Goal: Information Seeking & Learning: Learn about a topic

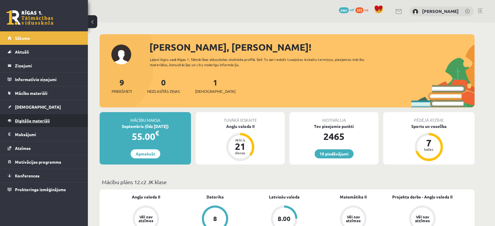
click at [39, 123] on link "Digitālie materiāli" at bounding box center [44, 120] width 73 height 13
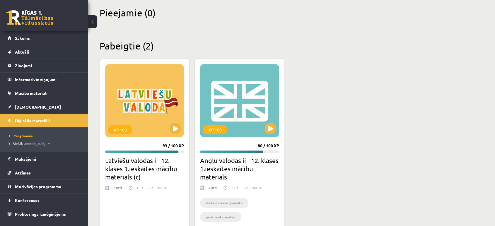
scroll to position [165, 0]
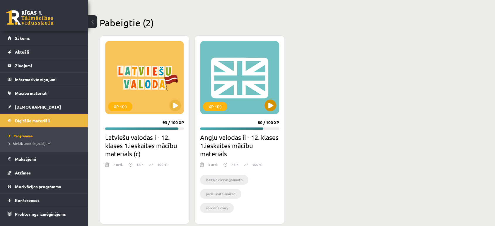
click at [237, 86] on div "XP 100" at bounding box center [239, 77] width 79 height 73
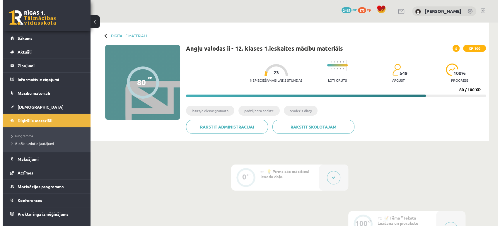
scroll to position [169, 0]
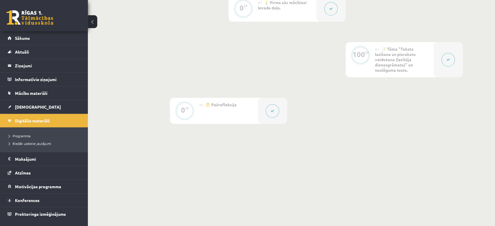
click at [447, 60] on icon at bounding box center [448, 60] width 4 height 4
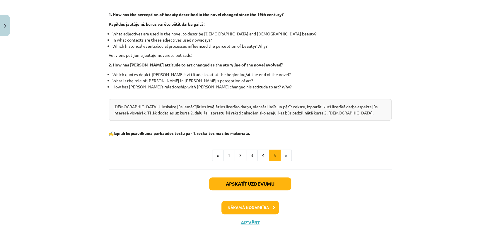
scroll to position [173, 0]
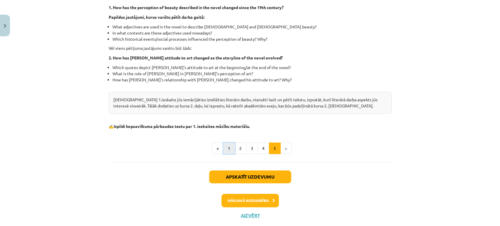
click at [226, 149] on button "1" at bounding box center [229, 149] width 12 height 12
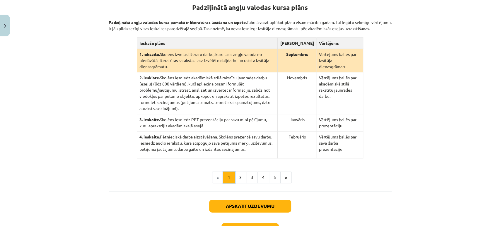
scroll to position [114, 0]
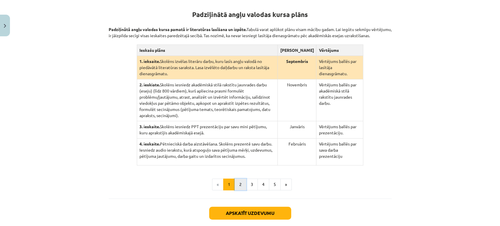
click at [235, 179] on button "2" at bounding box center [241, 185] width 12 height 12
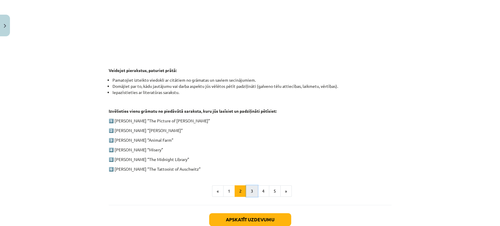
click at [250, 190] on button "3" at bounding box center [252, 191] width 12 height 12
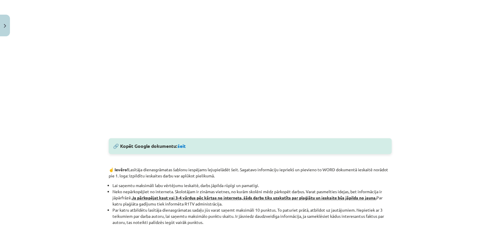
scroll to position [209, 0]
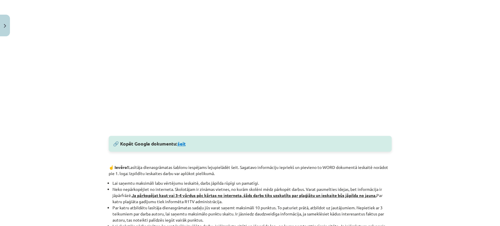
click at [182, 144] on link "šeit" at bounding box center [181, 144] width 8 height 6
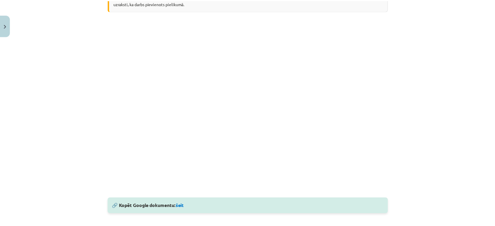
scroll to position [0, 0]
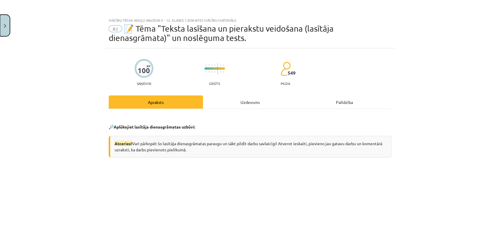
click at [4, 28] on img "Close" at bounding box center [5, 26] width 2 height 4
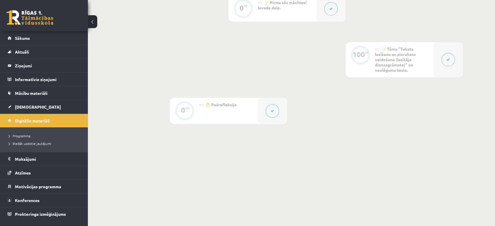
click at [34, 20] on link at bounding box center [29, 17] width 47 height 15
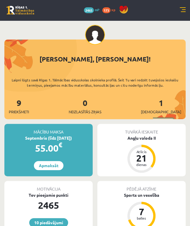
click at [185, 10] on link at bounding box center [183, 10] width 6 height 6
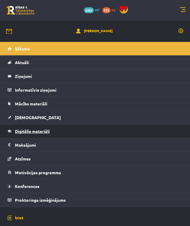
click at [45, 126] on link "Digitālie materiāli" at bounding box center [95, 130] width 175 height 13
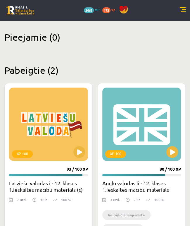
scroll to position [81, 0]
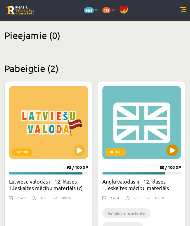
click at [145, 144] on div "XP 100" at bounding box center [142, 122] width 79 height 73
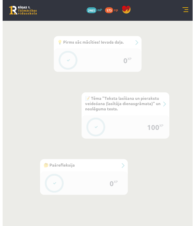
scroll to position [239, 0]
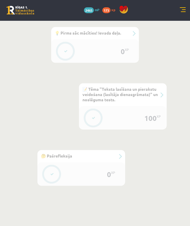
click at [93, 114] on button at bounding box center [93, 117] width 13 height 13
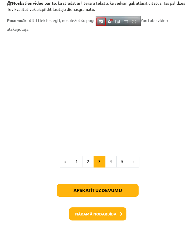
scroll to position [538, 0]
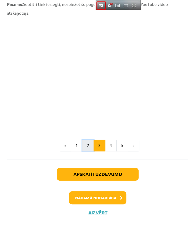
click at [85, 140] on button "2" at bounding box center [88, 146] width 12 height 12
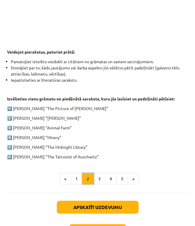
scroll to position [278, 0]
